Goal: Check status: Check status

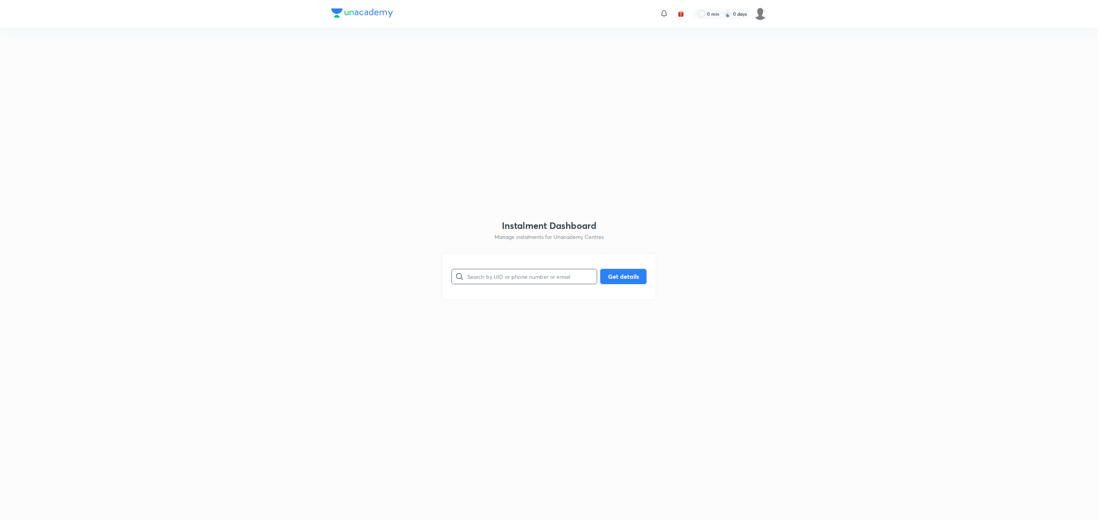
click at [482, 283] on input "text" at bounding box center [532, 276] width 130 height 20
paste input "4VDFSD3OEX"
type input "4VDFSD3OEX"
click at [626, 280] on button "Get details" at bounding box center [623, 275] width 46 height 15
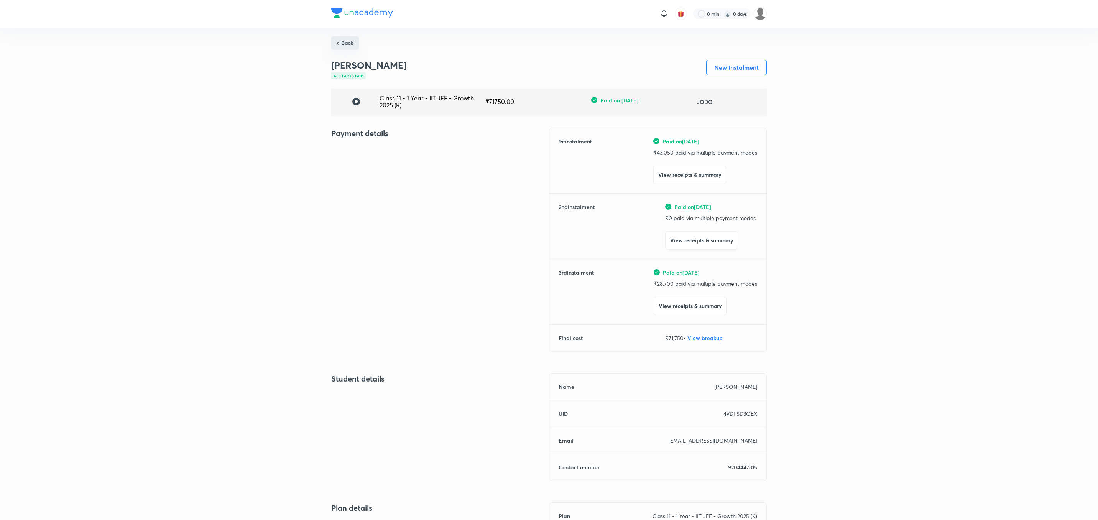
click at [347, 41] on button "Back" at bounding box center [345, 43] width 28 height 14
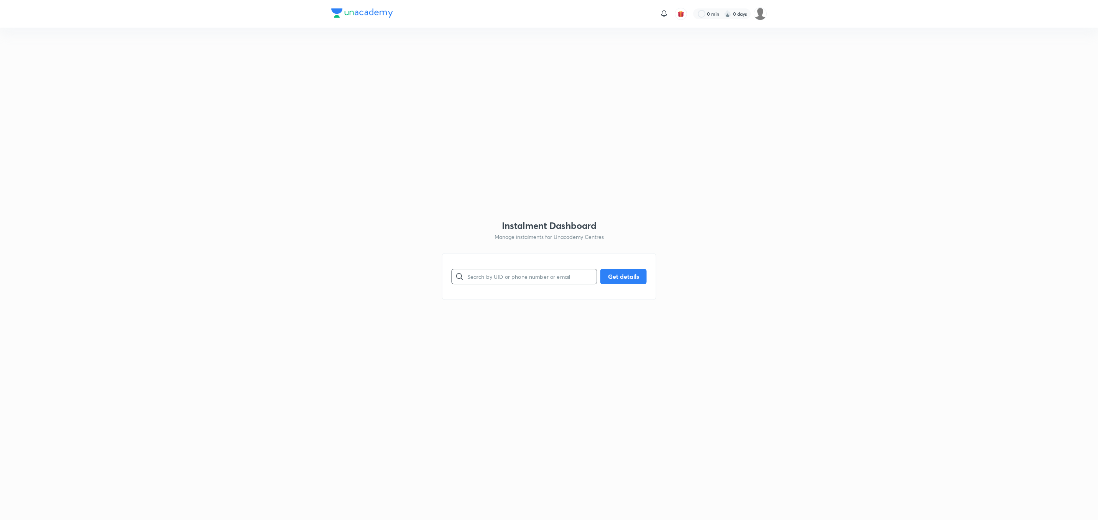
click at [469, 278] on input "text" at bounding box center [532, 276] width 130 height 20
paste input "TKPFL0EG1C"
click at [621, 271] on button "Get details" at bounding box center [623, 275] width 46 height 15
click at [470, 278] on input "TKPFL0EG1C" at bounding box center [532, 276] width 130 height 20
type input "TKPFL0EG1C"
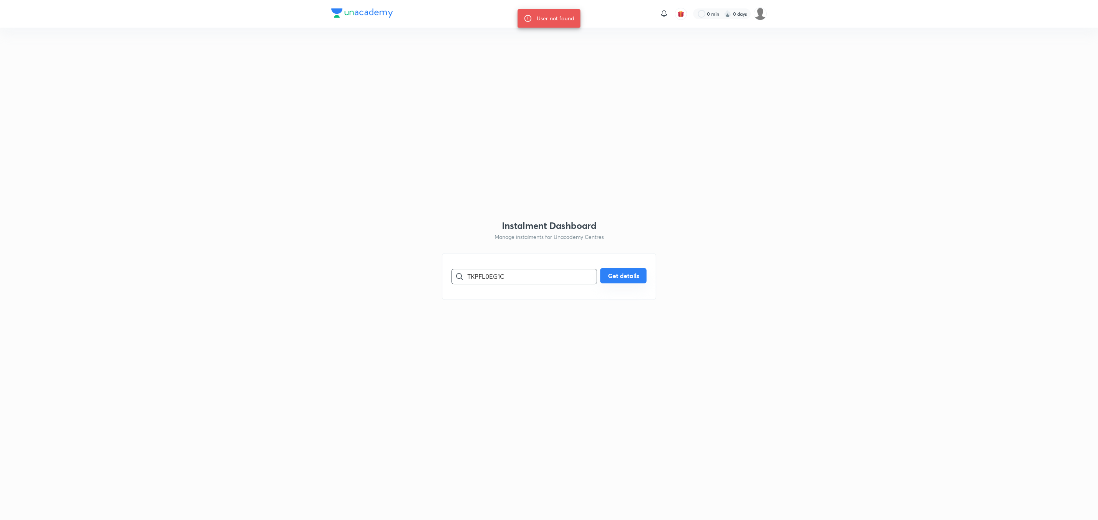
click at [629, 276] on button "Get details" at bounding box center [623, 275] width 46 height 15
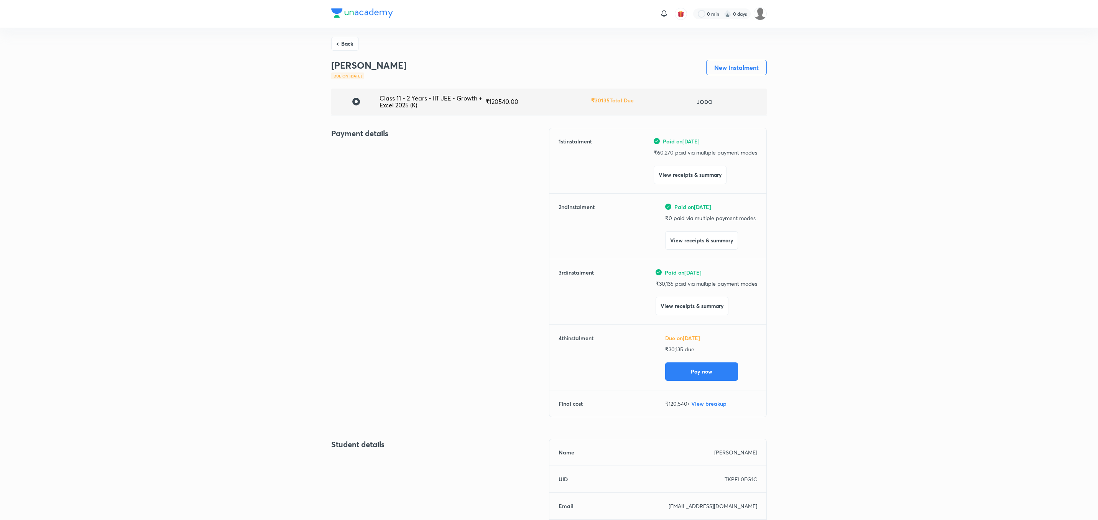
click at [349, 54] on div "Back [PERSON_NAME] Due on [DATE] New Instalment Class 11 - 2 Years - IIT JEE - …" at bounding box center [549, 384] width 436 height 694
click at [345, 46] on button "Back" at bounding box center [345, 43] width 28 height 14
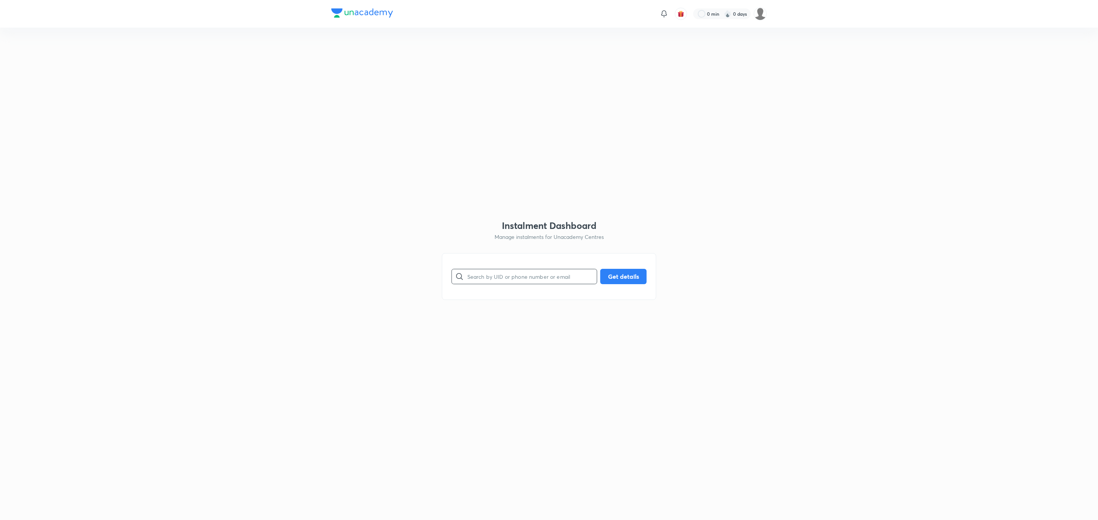
click at [497, 277] on input "text" at bounding box center [532, 276] width 130 height 20
paste input "W7037IGBRH"
type input "W7037IGBRH"
click at [630, 279] on button "Get details" at bounding box center [623, 275] width 46 height 15
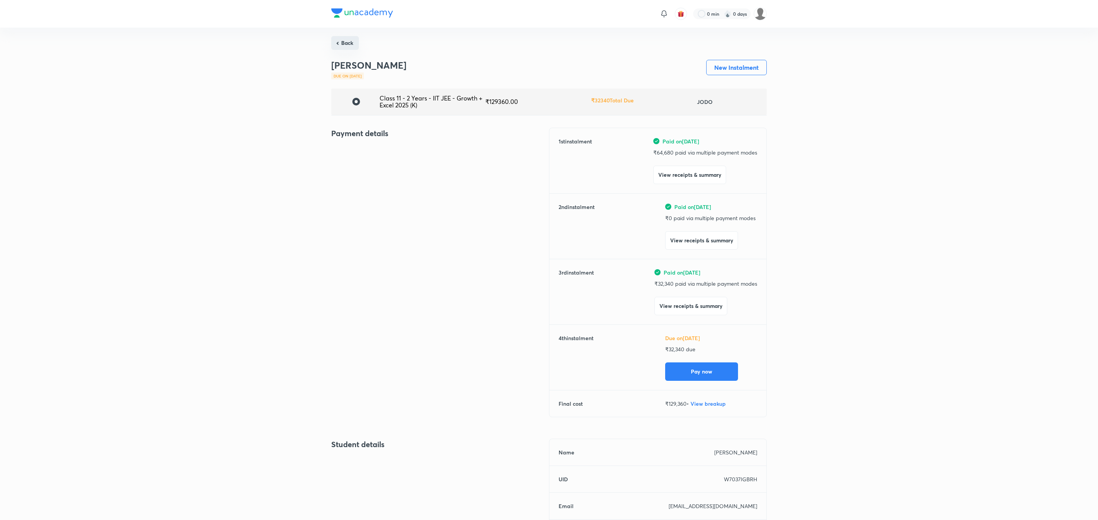
click at [348, 46] on button "Back" at bounding box center [345, 43] width 28 height 14
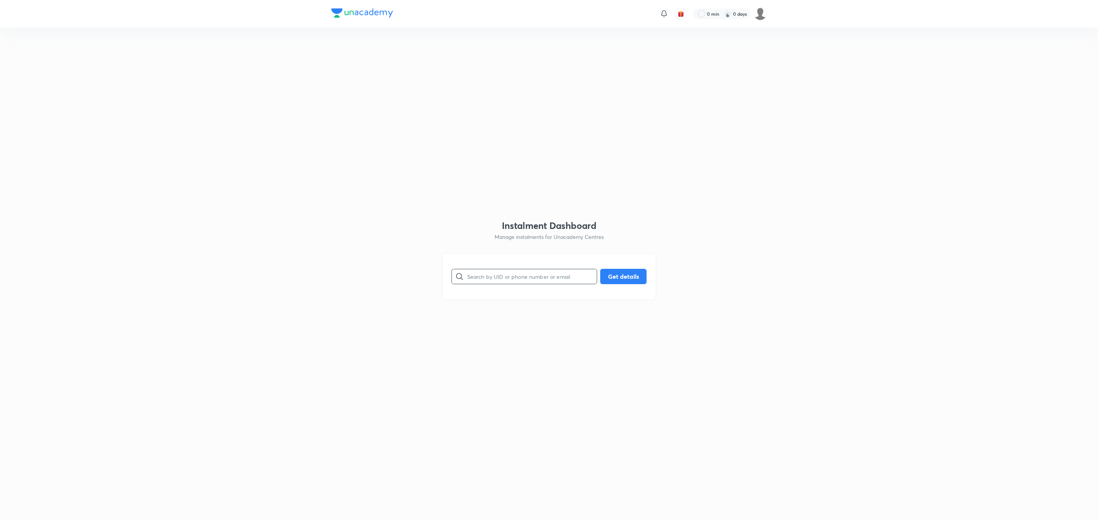
click at [472, 280] on input "text" at bounding box center [532, 276] width 130 height 20
paste input "J0RD0MMUE0"
type input "J0RD0MMUE0"
click at [628, 278] on button "Get details" at bounding box center [623, 275] width 46 height 15
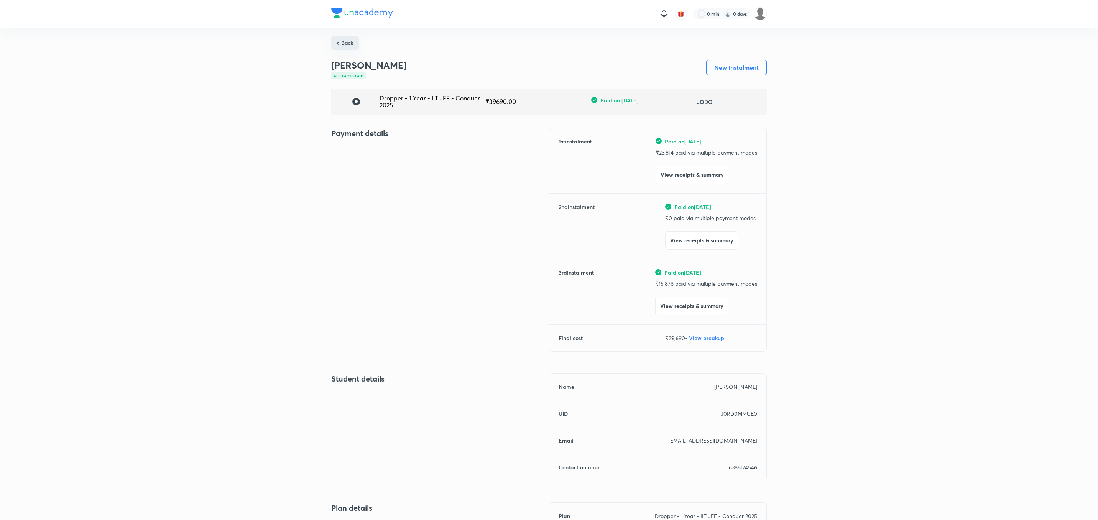
click at [344, 48] on button "Back" at bounding box center [345, 43] width 28 height 14
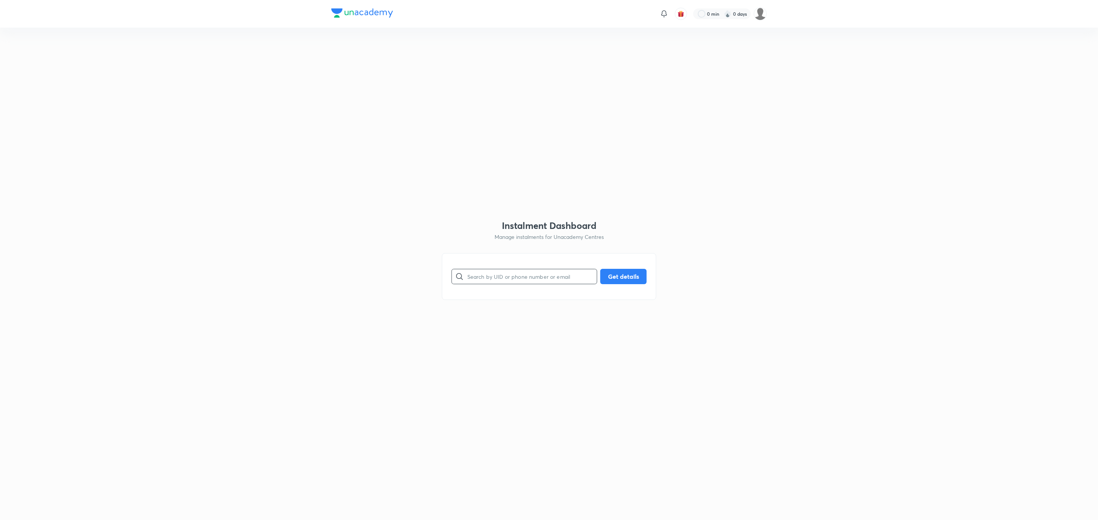
click at [494, 276] on input "text" at bounding box center [532, 276] width 130 height 20
paste input "J5F6SP5AZO"
type input "J5F6SP5AZO"
click at [623, 279] on button "Get details" at bounding box center [623, 275] width 46 height 15
